Goal: Task Accomplishment & Management: Manage account settings

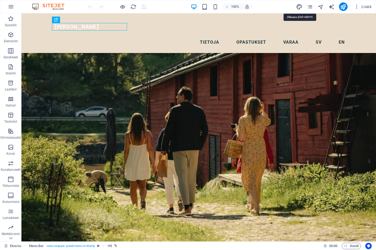
click at [298, 7] on icon "design" at bounding box center [299, 7] width 6 height 6
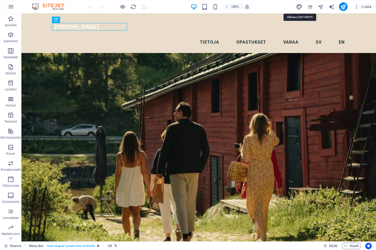
select select "px"
select select "200"
select select "px"
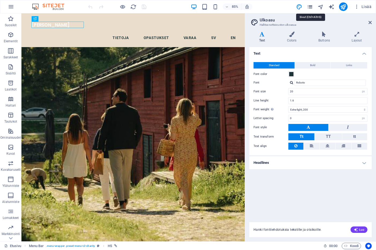
click at [309, 6] on icon "pages" at bounding box center [310, 7] width 6 height 6
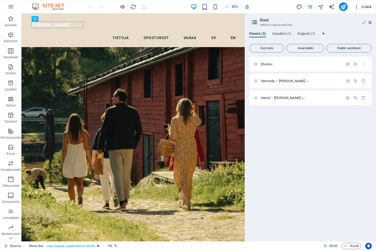
click at [363, 7] on span "Lisää" at bounding box center [362, 6] width 17 height 5
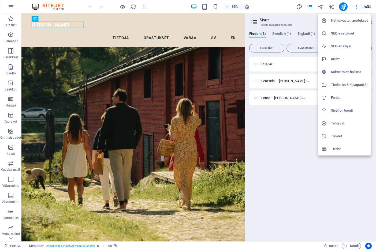
click at [338, 20] on h6 "Nettisivuston asetukset" at bounding box center [349, 20] width 37 height 6
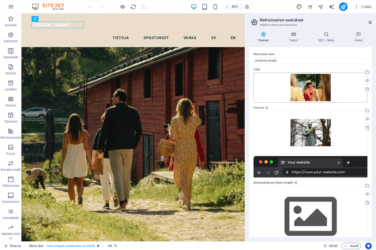
scroll to position [15, 0]
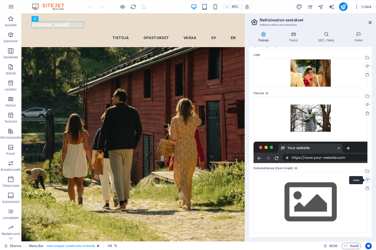
click at [367, 180] on div "Lataa" at bounding box center [367, 180] width 8 height 8
click at [366, 171] on div "Valitse tiedostot tiedostonhallinnasta, kuvapankista tai lataa tiedosto(ja)" at bounding box center [367, 172] width 8 height 8
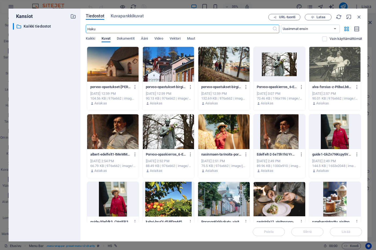
click at [223, 133] on div at bounding box center [224, 131] width 52 height 35
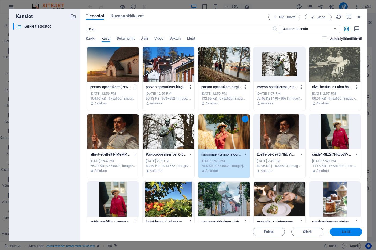
click at [345, 234] on button "Lisää" at bounding box center [346, 232] width 32 height 9
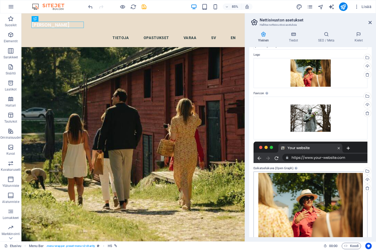
scroll to position [27, 0]
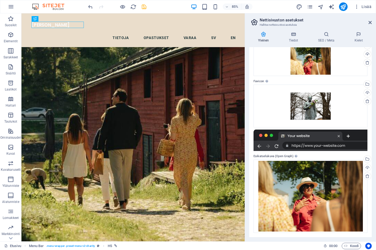
click at [144, 9] on icon "save" at bounding box center [144, 7] width 6 height 6
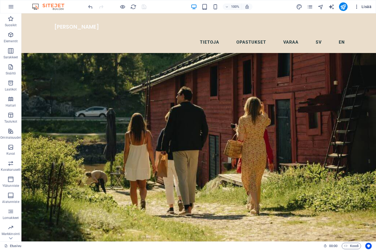
click at [364, 6] on span "Lisää" at bounding box center [362, 6] width 17 height 5
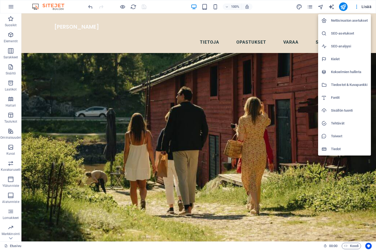
click at [351, 19] on h6 "Nettisivuston asetukset" at bounding box center [349, 20] width 37 height 6
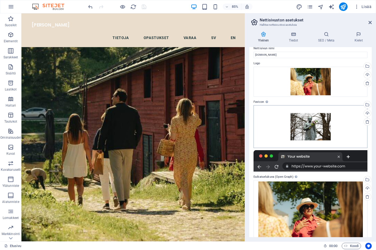
scroll to position [0, 0]
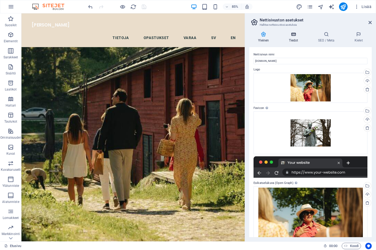
click at [297, 33] on icon at bounding box center [293, 34] width 27 height 5
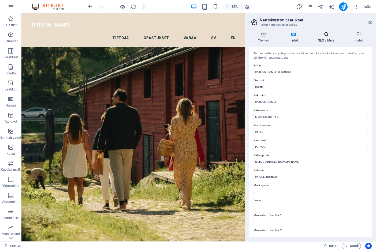
click at [319, 35] on icon at bounding box center [326, 34] width 34 height 5
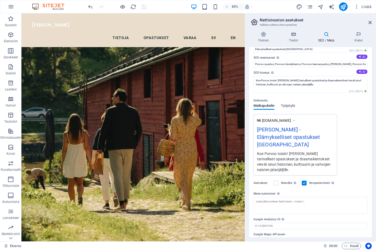
scroll to position [38, 0]
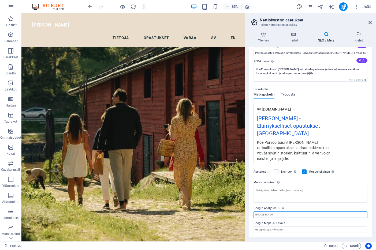
click at [270, 214] on input "Google Analytics ID Lisää vain Google Analytics ID. Sisällytämme ID:n automaatt…" at bounding box center [310, 215] width 114 height 6
drag, startPoint x: 256, startPoint y: 118, endPoint x: 286, endPoint y: 118, distance: 30.3
click at [286, 118] on div "www.example.com Birgitta Palmqvist - Elämykselliset opastukset Porvoossa Koe Po…" at bounding box center [295, 134] width 84 height 62
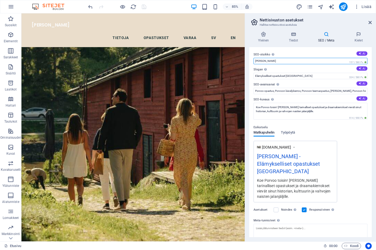
drag, startPoint x: 278, startPoint y: 61, endPoint x: 245, endPoint y: 60, distance: 33.2
click at [245, 60] on aside "Nettisivuston asetukset Hallitse nettisivustosi asetuksia Yleinen Tiedot SEO / …" at bounding box center [310, 127] width 131 height 228
click at [273, 62] on input "[PERSON_NAME]" at bounding box center [310, 61] width 114 height 6
drag, startPoint x: 277, startPoint y: 61, endPoint x: 256, endPoint y: 61, distance: 21.4
click at [257, 61] on input "[PERSON_NAME]" at bounding box center [310, 61] width 114 height 6
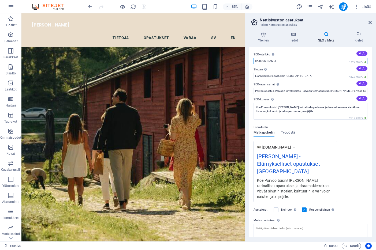
drag, startPoint x: 255, startPoint y: 61, endPoint x: 280, endPoint y: 61, distance: 24.6
click at [280, 61] on input "[PERSON_NAME]" at bounding box center [310, 61] width 114 height 6
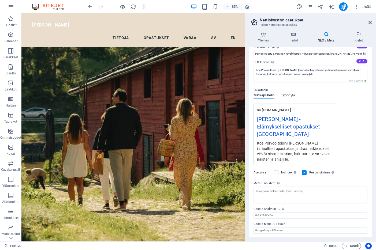
scroll to position [38, 0]
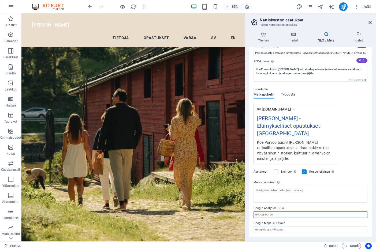
click at [259, 216] on input "Google Analytics ID Lisää vain Google Analytics ID. Sisällytämme ID:n automaatt…" at bounding box center [310, 215] width 114 height 6
paste input "G-N2TQHJ943V"
type input "G-N2TQHJ943V"
click at [143, 6] on icon "save" at bounding box center [144, 7] width 6 height 6
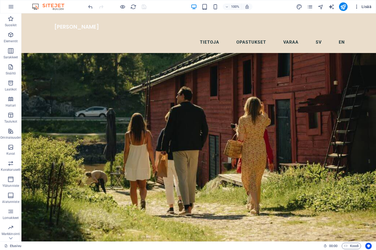
click at [367, 7] on span "Lisää" at bounding box center [362, 6] width 17 height 5
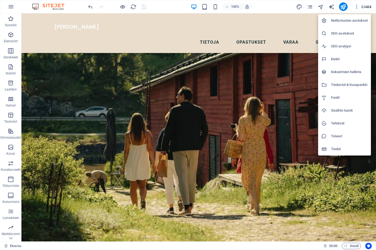
click at [342, 20] on h6 "Nettisivuston asetukset" at bounding box center [349, 20] width 37 height 6
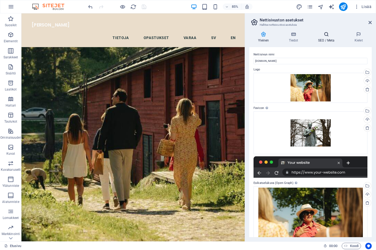
click at [334, 36] on icon at bounding box center [326, 34] width 34 height 5
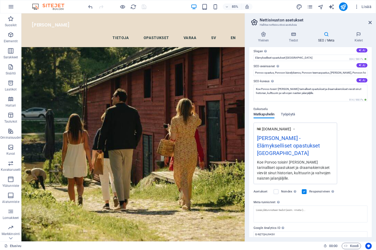
scroll to position [0, 0]
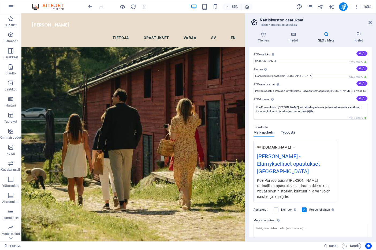
click at [288, 133] on span "Työpöytä" at bounding box center [288, 132] width 14 height 7
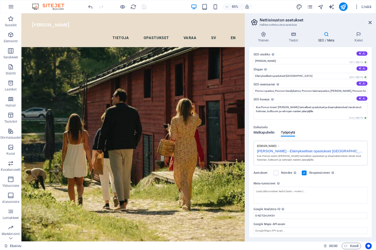
click at [263, 133] on span "Matkapuhelin" at bounding box center [263, 132] width 21 height 7
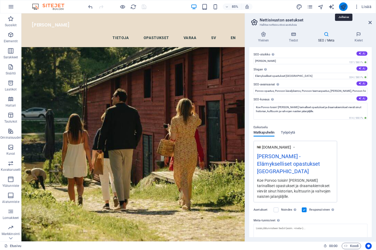
click at [344, 9] on icon "publish" at bounding box center [343, 7] width 6 height 6
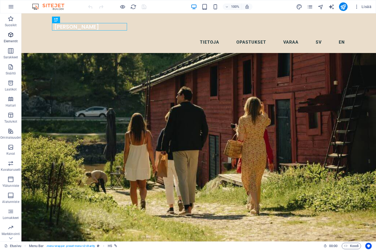
click at [10, 35] on icon "button" at bounding box center [10, 35] width 6 height 6
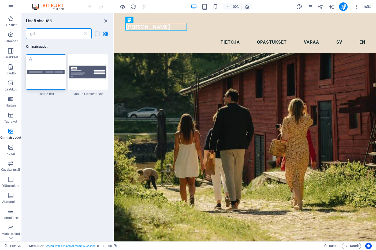
type input "gd"
click at [46, 72] on img at bounding box center [45, 72] width 37 height 4
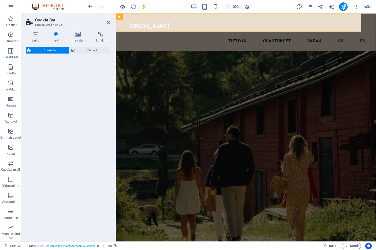
select select "px"
select select "rem"
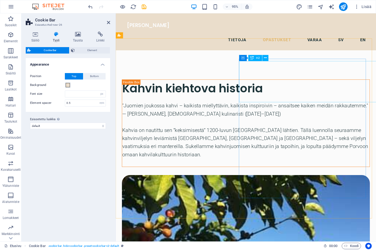
scroll to position [3762, 0]
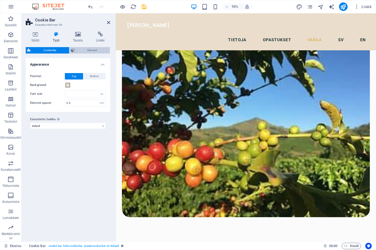
click at [86, 50] on span "Element" at bounding box center [92, 50] width 32 height 6
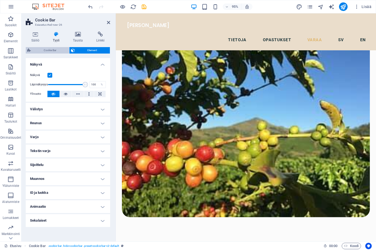
click at [56, 50] on span "Cookie Bar" at bounding box center [49, 50] width 35 height 6
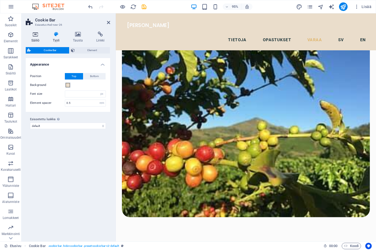
click at [35, 39] on h4 "Säiliö" at bounding box center [36, 37] width 21 height 11
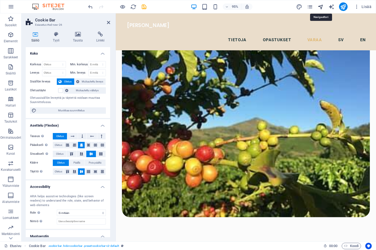
click at [321, 6] on icon "navigator" at bounding box center [320, 7] width 6 height 6
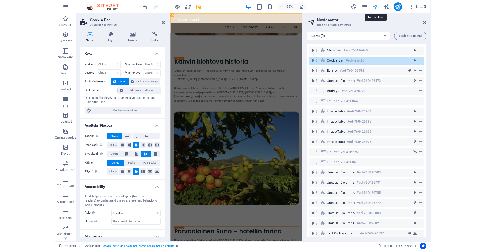
scroll to position [0, 0]
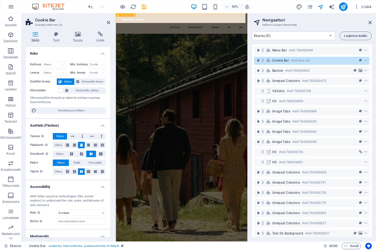
click at [277, 61] on span "Cookie Bar" at bounding box center [280, 60] width 17 height 4
click at [262, 61] on icon at bounding box center [262, 60] width 5 height 5
click at [258, 61] on icon "toggle-expand" at bounding box center [258, 60] width 5 height 5
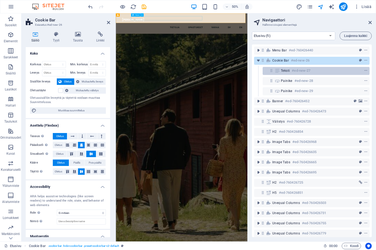
click at [290, 70] on span "Teksti" at bounding box center [285, 71] width 9 height 4
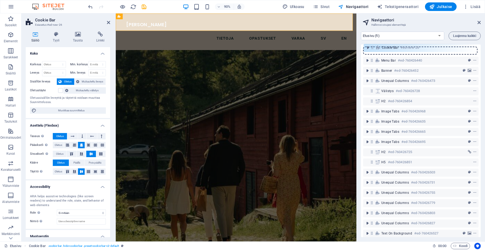
drag, startPoint x: 371, startPoint y: 61, endPoint x: 372, endPoint y: 47, distance: 14.2
click at [372, 47] on div "Menu Bar #ed-760426440 Cookie Bar #ed-new-26 Banner #ed-760426452 Unequal Colum…" at bounding box center [421, 140] width 120 height 193
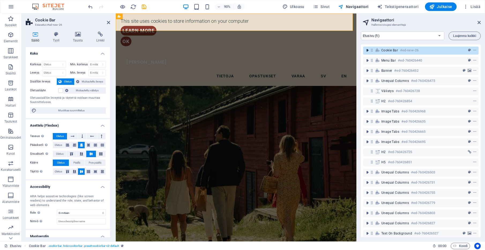
click at [368, 50] on icon "toggle-expand" at bounding box center [367, 50] width 5 height 5
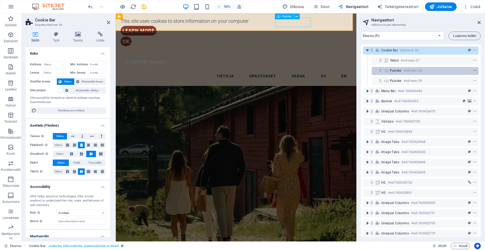
click at [375, 70] on icon "context-menu" at bounding box center [475, 71] width 4 height 4
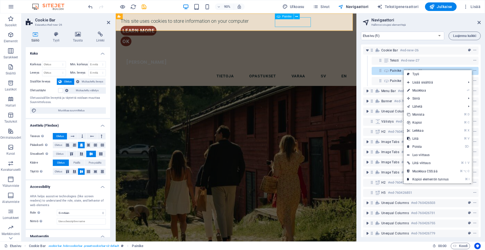
click at [375, 70] on span "Painike" at bounding box center [396, 71] width 12 height 4
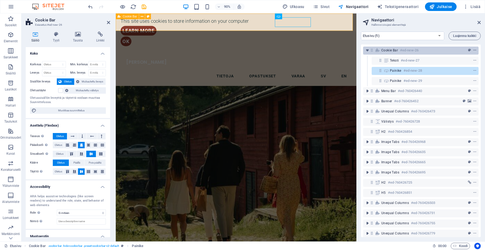
click at [375, 50] on icon "context-menu" at bounding box center [475, 50] width 4 height 4
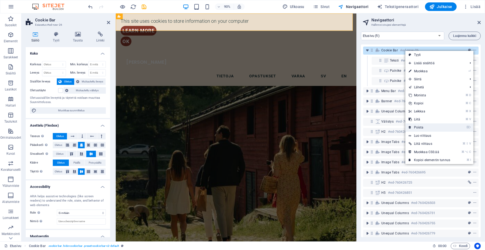
click at [375, 128] on link "⌦ Poista" at bounding box center [429, 127] width 48 height 8
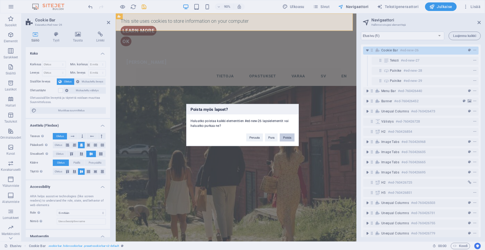
click at [288, 138] on button "Poista" at bounding box center [287, 138] width 15 height 8
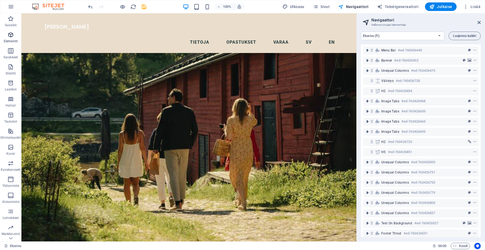
click at [10, 36] on icon "button" at bounding box center [10, 35] width 6 height 6
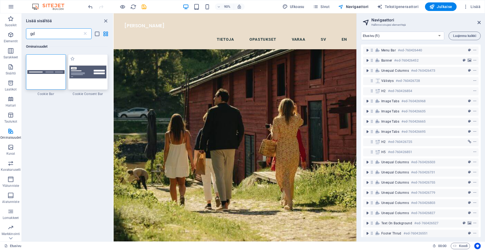
type input "gd"
click at [84, 76] on img at bounding box center [87, 72] width 37 height 13
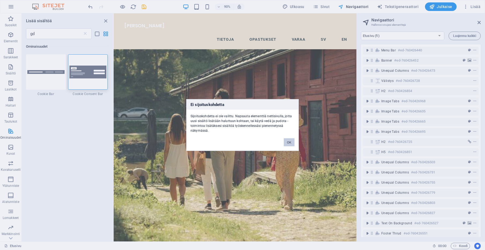
click at [290, 143] on button "OK" at bounding box center [289, 142] width 11 height 8
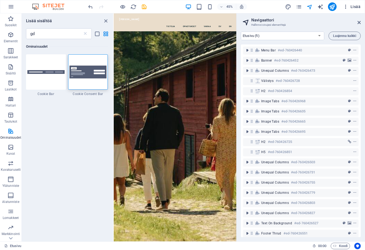
click at [351, 7] on span "Lisää" at bounding box center [351, 6] width 17 height 5
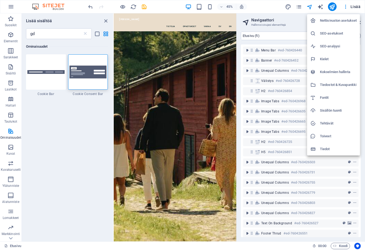
click at [335, 21] on h6 "Nettisivuston asetukset" at bounding box center [338, 20] width 37 height 6
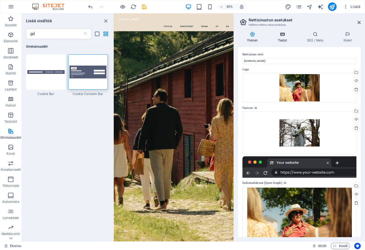
click at [281, 36] on icon at bounding box center [281, 34] width 27 height 5
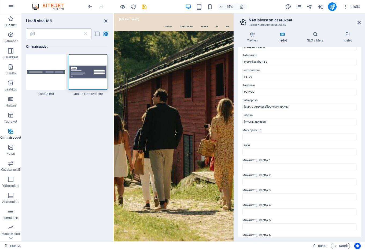
scroll to position [67, 0]
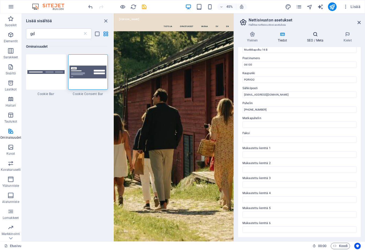
click at [317, 36] on icon at bounding box center [315, 34] width 34 height 5
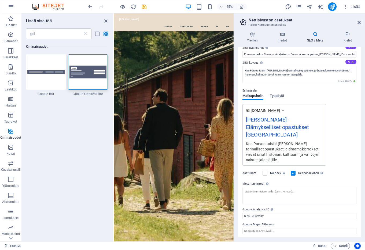
scroll to position [38, 0]
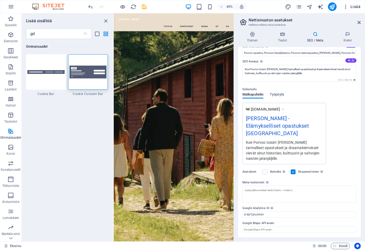
click at [354, 7] on span "Lisää" at bounding box center [351, 6] width 17 height 5
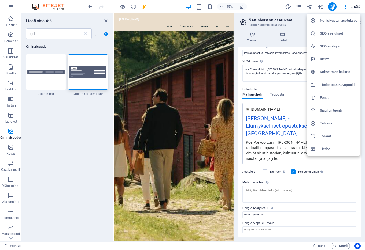
click at [332, 149] on h6 "Tiedot" at bounding box center [338, 149] width 37 height 6
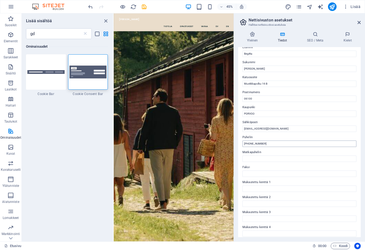
scroll to position [0, 0]
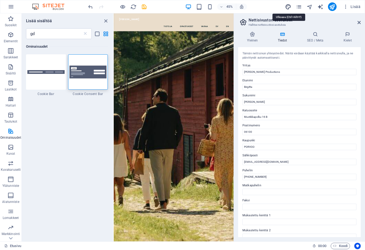
click at [290, 6] on icon "design" at bounding box center [288, 7] width 6 height 6
select select "px"
select select "200"
select select "px"
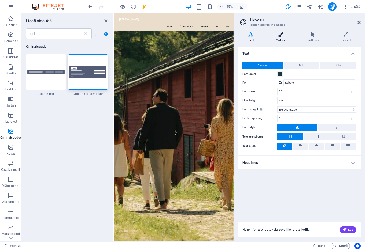
click at [281, 38] on h4 "Colors" at bounding box center [281, 37] width 31 height 11
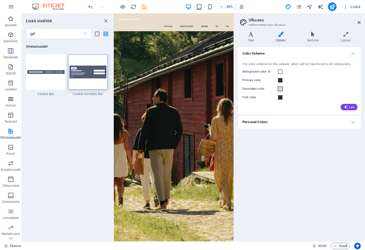
click at [280, 89] on span at bounding box center [280, 89] width 4 height 4
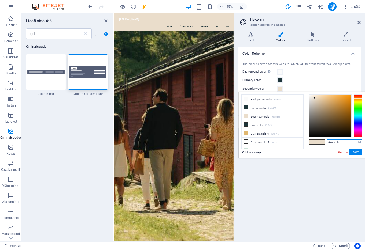
click at [334, 143] on input "#eaddcb" at bounding box center [344, 142] width 36 height 5
click at [340, 153] on link "Peruuta" at bounding box center [342, 152] width 10 height 4
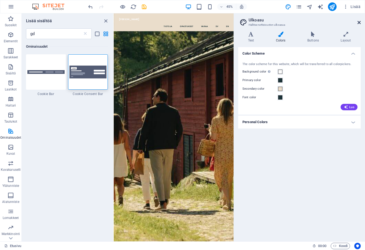
click at [359, 22] on icon at bounding box center [358, 22] width 3 height 4
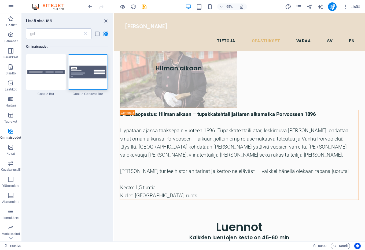
scroll to position [3755, 0]
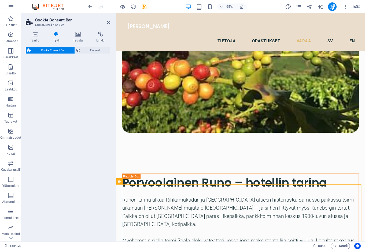
select select "rem"
select select "px"
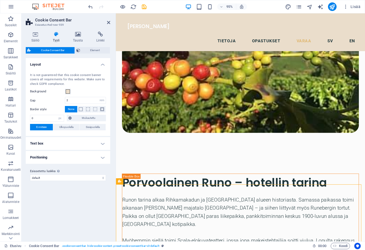
scroll to position [3721, 0]
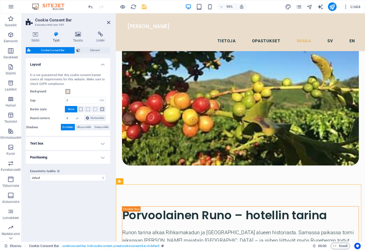
click at [104, 143] on h4 "Text box" at bounding box center [68, 143] width 84 height 13
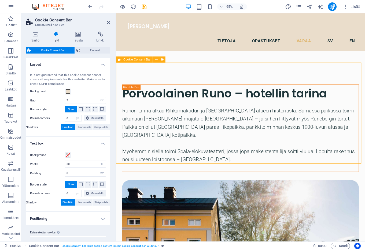
scroll to position [3852, 0]
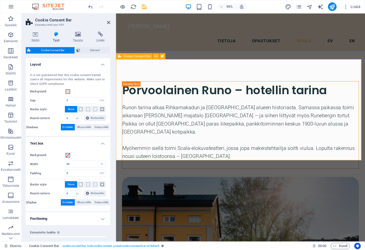
click at [119, 57] on icon at bounding box center [119, 56] width 3 height 6
click at [156, 57] on icon at bounding box center [155, 56] width 3 height 5
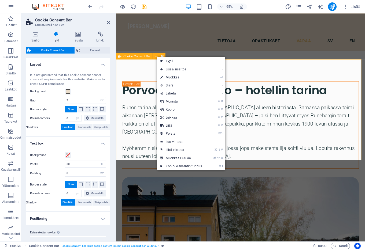
click at [123, 57] on span "Cookie Consent Bar" at bounding box center [136, 56] width 27 height 3
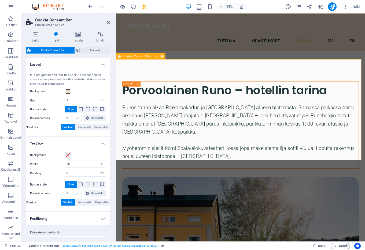
click at [123, 57] on span "Cookie Consent Bar" at bounding box center [136, 56] width 27 height 3
click at [96, 49] on span "Element" at bounding box center [95, 50] width 27 height 6
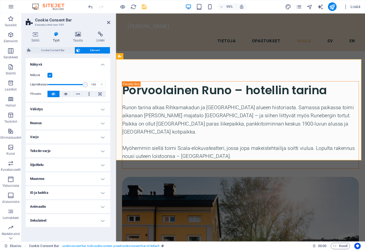
click at [103, 164] on h4 "Sijoittelu" at bounding box center [68, 165] width 84 height 13
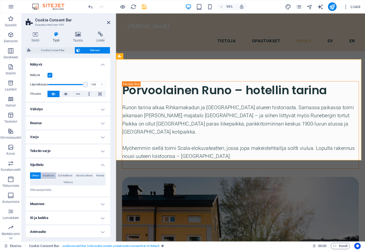
click at [53, 175] on span "Staattinen" at bounding box center [49, 175] width 12 height 6
click at [72, 175] on span "Suhteellinen" at bounding box center [65, 175] width 14 height 6
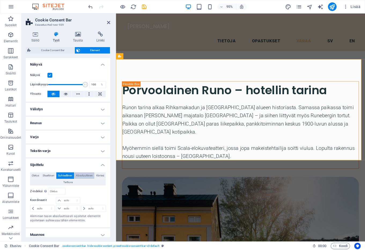
click at [92, 177] on span "Absoluuttinen" at bounding box center [84, 175] width 17 height 6
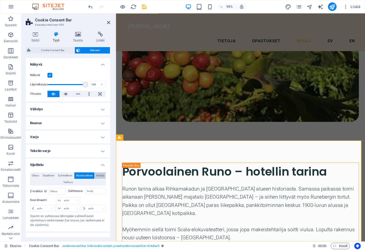
click at [96, 179] on span "Kiinteä" at bounding box center [100, 175] width 8 height 6
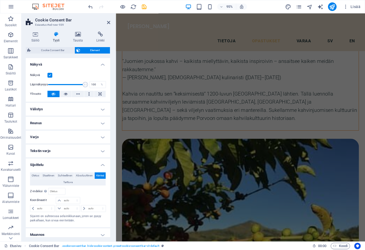
scroll to position [3562, 0]
click at [73, 183] on span "Tarttuva" at bounding box center [67, 182] width 9 height 6
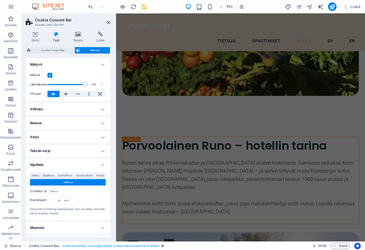
scroll to position [3834, 0]
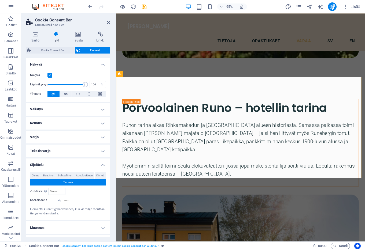
click at [103, 227] on h4 "Muunnos" at bounding box center [68, 227] width 84 height 13
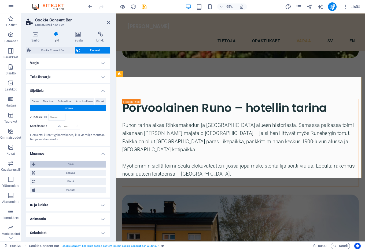
scroll to position [76, 0]
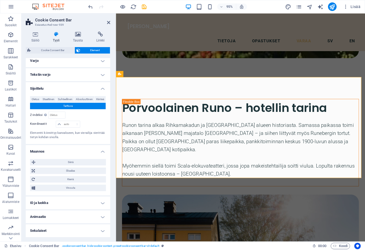
click at [100, 216] on h4 "Animaatio" at bounding box center [68, 217] width 84 height 13
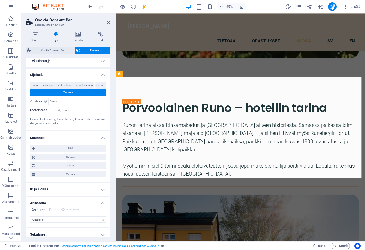
scroll to position [94, 0]
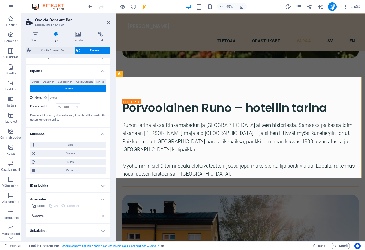
click at [99, 231] on h4 "Sekalaiset" at bounding box center [68, 230] width 84 height 13
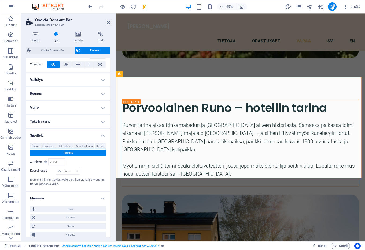
scroll to position [12, 0]
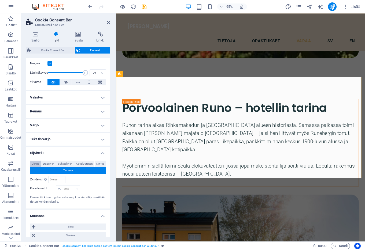
click at [35, 164] on span "Oletus" at bounding box center [35, 164] width 7 height 6
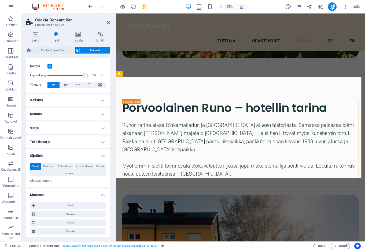
scroll to position [0, 0]
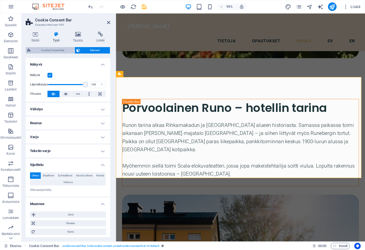
click at [49, 49] on span "Cookie Consent Bar" at bounding box center [52, 50] width 40 height 6
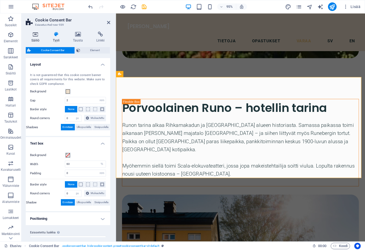
click at [33, 35] on icon at bounding box center [35, 34] width 19 height 5
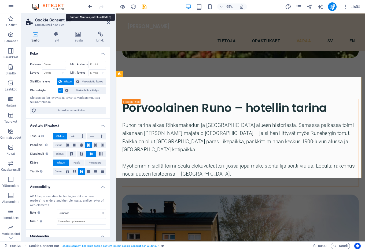
click at [90, 6] on icon "undo" at bounding box center [90, 7] width 6 height 6
click at [14, 8] on button "button" at bounding box center [11, 6] width 13 height 13
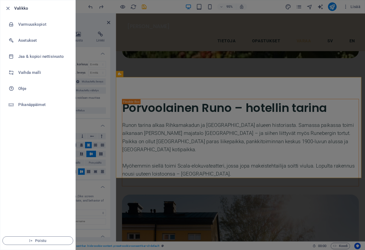
click at [12, 6] on div at bounding box center [10, 8] width 10 height 6
click at [7, 7] on icon "button" at bounding box center [8, 8] width 6 height 6
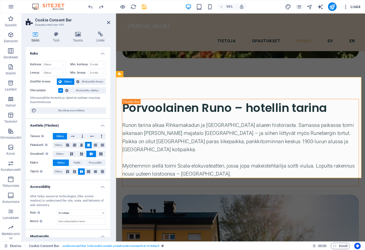
click at [346, 6] on icon "button" at bounding box center [345, 6] width 5 height 5
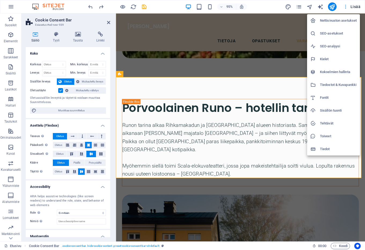
click at [346, 6] on div at bounding box center [182, 125] width 365 height 250
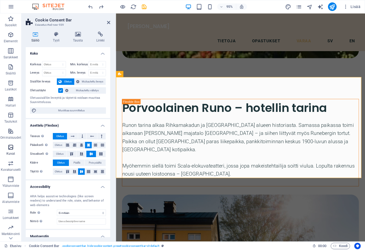
scroll to position [13, 0]
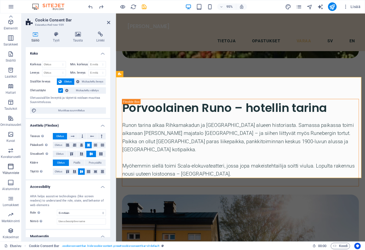
click at [10, 167] on icon "button" at bounding box center [10, 166] width 6 height 6
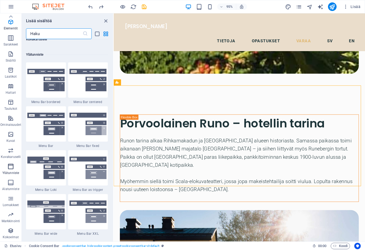
scroll to position [3225, 0]
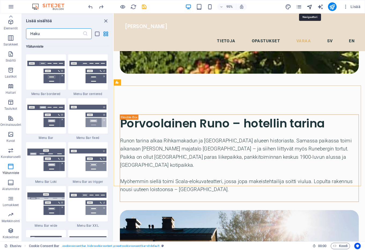
click at [310, 7] on icon "navigator" at bounding box center [309, 7] width 6 height 6
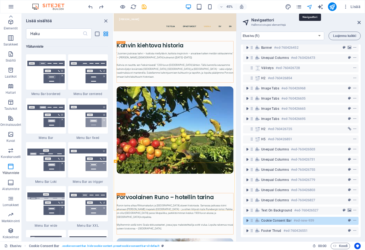
scroll to position [17, 0]
click at [353, 219] on icon "context-menu" at bounding box center [354, 221] width 4 height 4
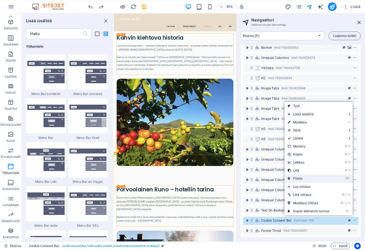
click at [300, 178] on link "⌦ Poista" at bounding box center [308, 179] width 48 height 8
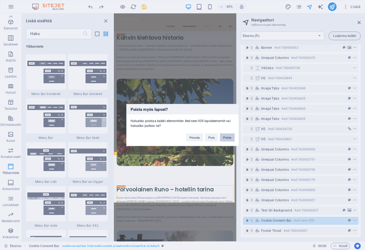
click at [223, 138] on button "Poista" at bounding box center [227, 138] width 15 height 8
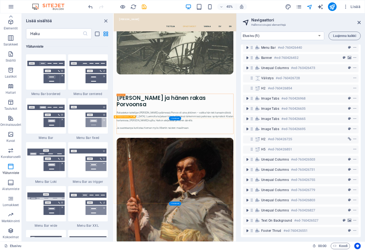
scroll to position [3745, 0]
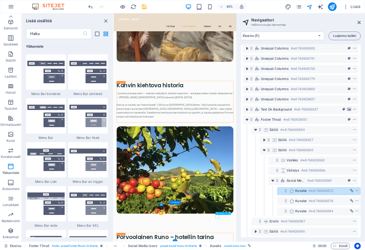
scroll to position [119, 1]
click at [298, 188] on span "Kuvake" at bounding box center [300, 190] width 11 height 4
select select "xMidYMid"
select select "px"
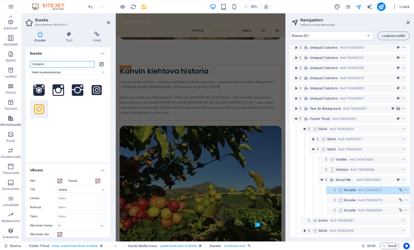
scroll to position [3719, 0]
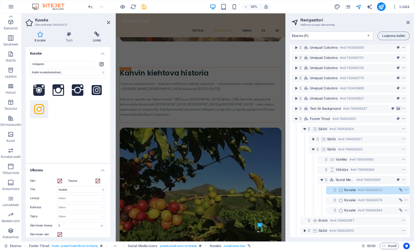
click at [96, 39] on h4 "Linkki" at bounding box center [97, 37] width 27 height 11
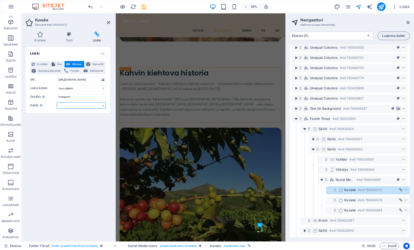
click at [100, 106] on select "alternate author bookmark external help license next nofollow noreferrer noopen…" at bounding box center [81, 105] width 49 height 6
select select "noreferrer"
click at [57, 102] on select "alternate author bookmark external help license next nofollow noreferrer noopen…" at bounding box center [81, 105] width 49 height 6
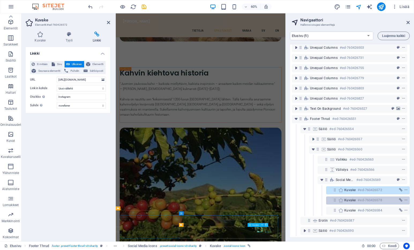
click at [358, 197] on h6 "#ed-760426578" at bounding box center [370, 200] width 24 height 6
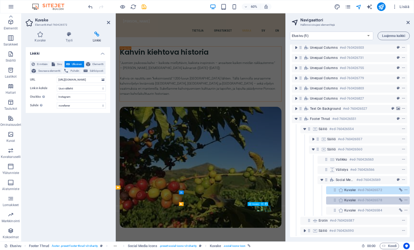
click at [358, 197] on h6 "#ed-760426578" at bounding box center [370, 200] width 24 height 6
select select "xMidYMid"
select select "px"
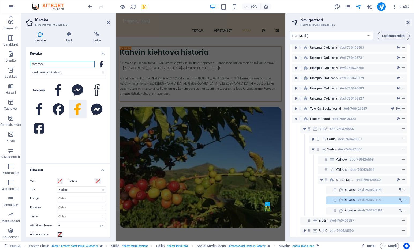
scroll to position [0, 0]
click at [97, 37] on h4 "Linkki" at bounding box center [97, 37] width 27 height 11
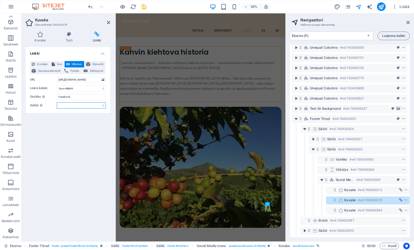
click at [67, 105] on select "alternate author bookmark external help license next nofollow noreferrer noopen…" at bounding box center [81, 105] width 49 height 6
select select "noreferrer"
click at [57, 102] on select "alternate author bookmark external help license next nofollow noreferrer noopen…" at bounding box center [81, 105] width 49 height 6
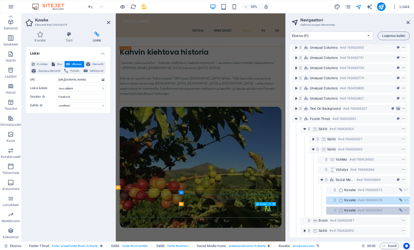
click at [349, 208] on span "Kuvake" at bounding box center [349, 210] width 11 height 4
select select "xMidYMid"
select select "px"
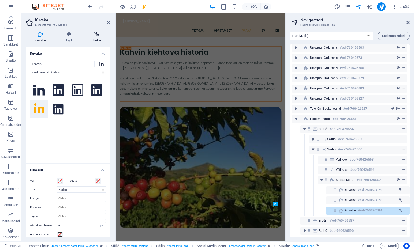
click at [92, 34] on icon at bounding box center [97, 34] width 27 height 5
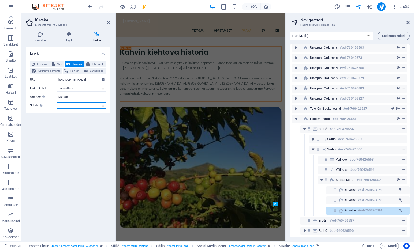
click at [67, 106] on select "alternate author bookmark external help license next nofollow noreferrer noopen…" at bounding box center [81, 105] width 49 height 6
select select "noreferrer"
click at [57, 102] on select "alternate author bookmark external help license next nofollow noreferrer noopen…" at bounding box center [81, 105] width 49 height 6
click at [144, 7] on icon "save" at bounding box center [144, 7] width 6 height 6
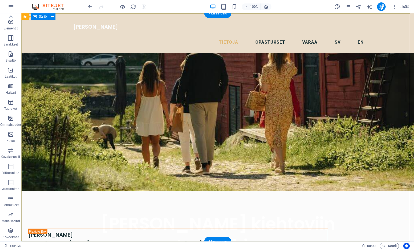
scroll to position [0, 0]
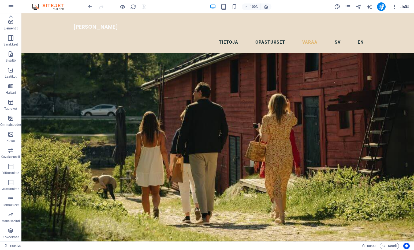
click at [375, 6] on span "Lisää" at bounding box center [400, 6] width 17 height 5
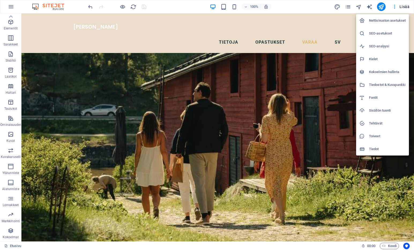
click at [375, 34] on h6 "SEO-asetukset" at bounding box center [387, 33] width 37 height 6
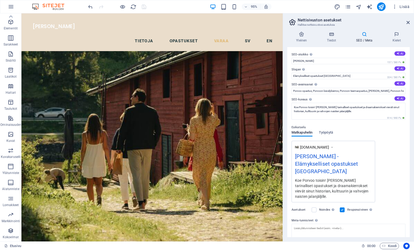
click at [363, 36] on icon at bounding box center [364, 34] width 34 height 5
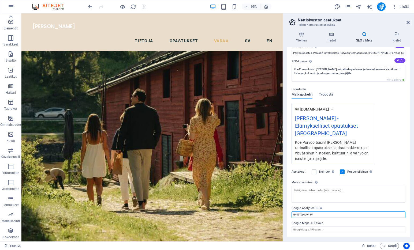
drag, startPoint x: 317, startPoint y: 215, endPoint x: 287, endPoint y: 213, distance: 30.3
click at [287, 213] on div "SEO-otsikko Nettisivusi otsikko - tee siitä jotain, joka erottuu hakukoneiden t…" at bounding box center [348, 142] width 122 height 190
click at [142, 7] on icon "save" at bounding box center [144, 7] width 6 height 6
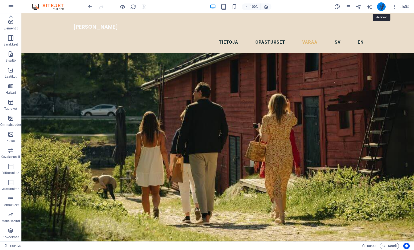
click at [375, 7] on icon "publish" at bounding box center [381, 7] width 6 height 6
